Goal: Navigation & Orientation: Find specific page/section

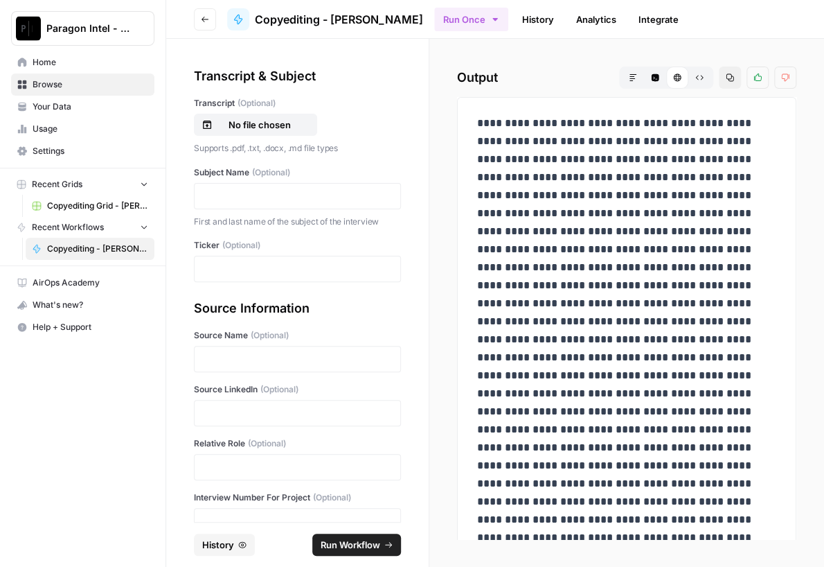
click at [48, 61] on span "Home" at bounding box center [91, 62] width 116 height 12
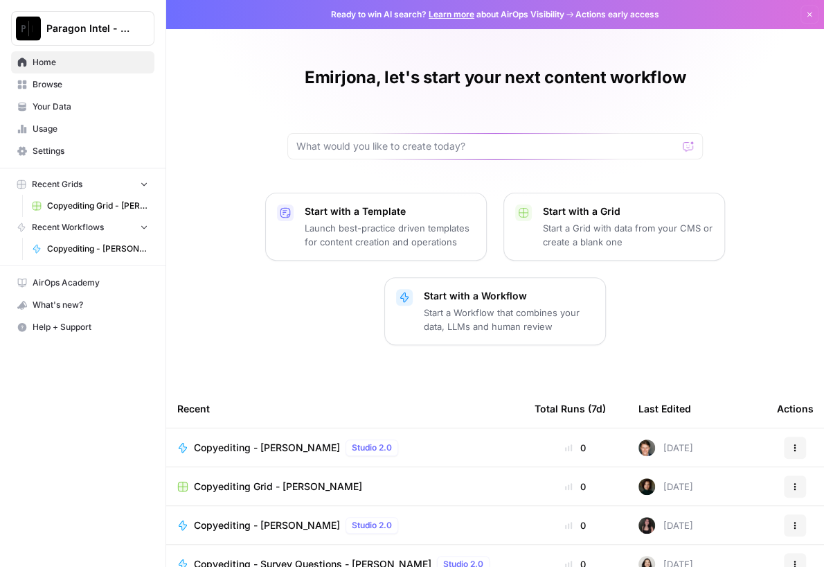
click at [60, 85] on span "Browse" at bounding box center [91, 84] width 116 height 12
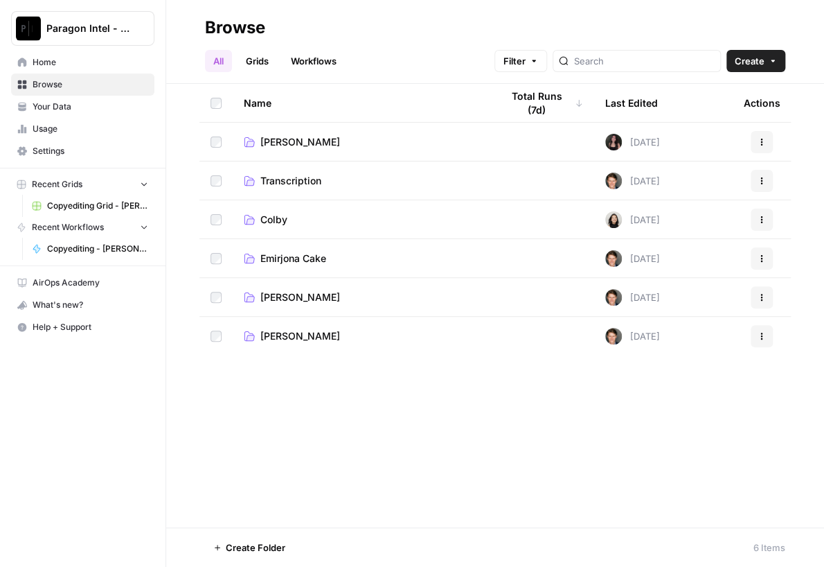
click at [299, 257] on span "Emirjona Cake" at bounding box center [293, 258] width 66 height 14
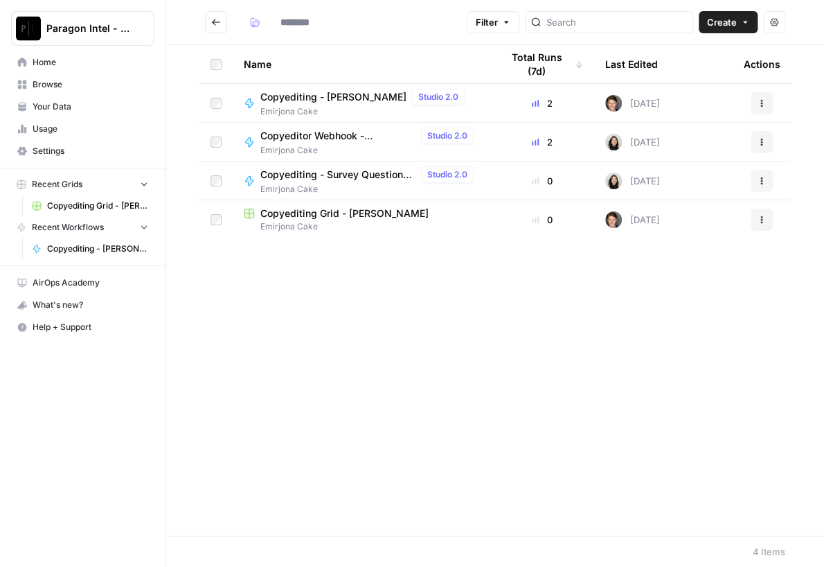
type input "**********"
click at [342, 211] on span "Copyediting Grid - [PERSON_NAME]" at bounding box center [344, 213] width 168 height 14
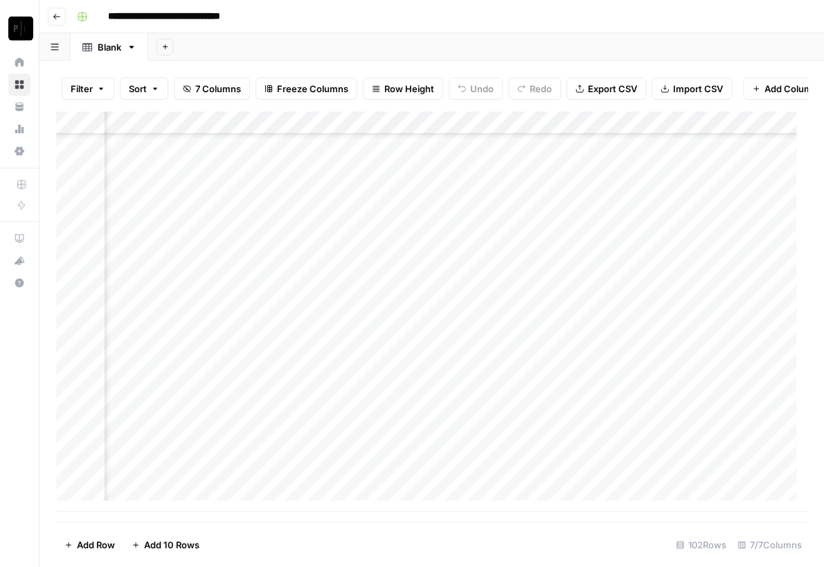
scroll to position [2059, 0]
